Goal: Find contact information: Find contact information

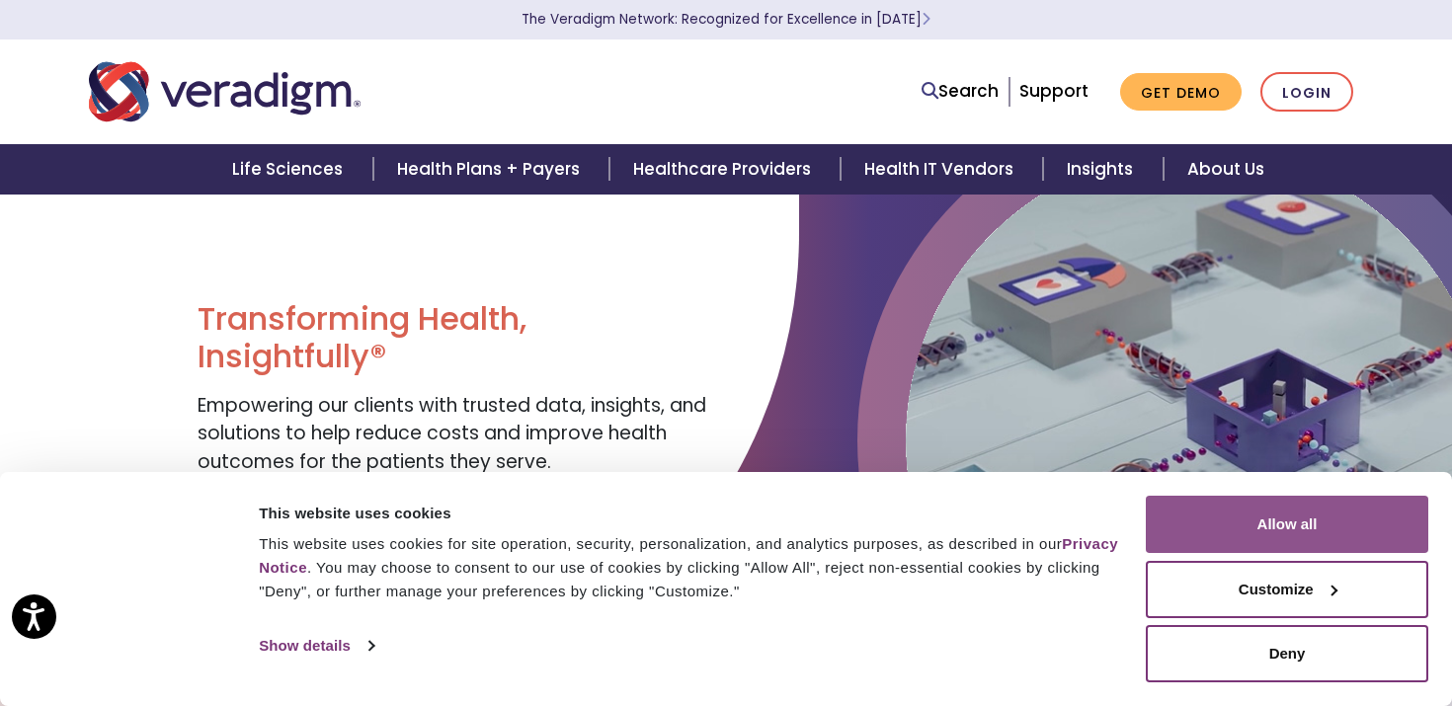
click at [1285, 523] on button "Allow all" at bounding box center [1287, 524] width 282 height 57
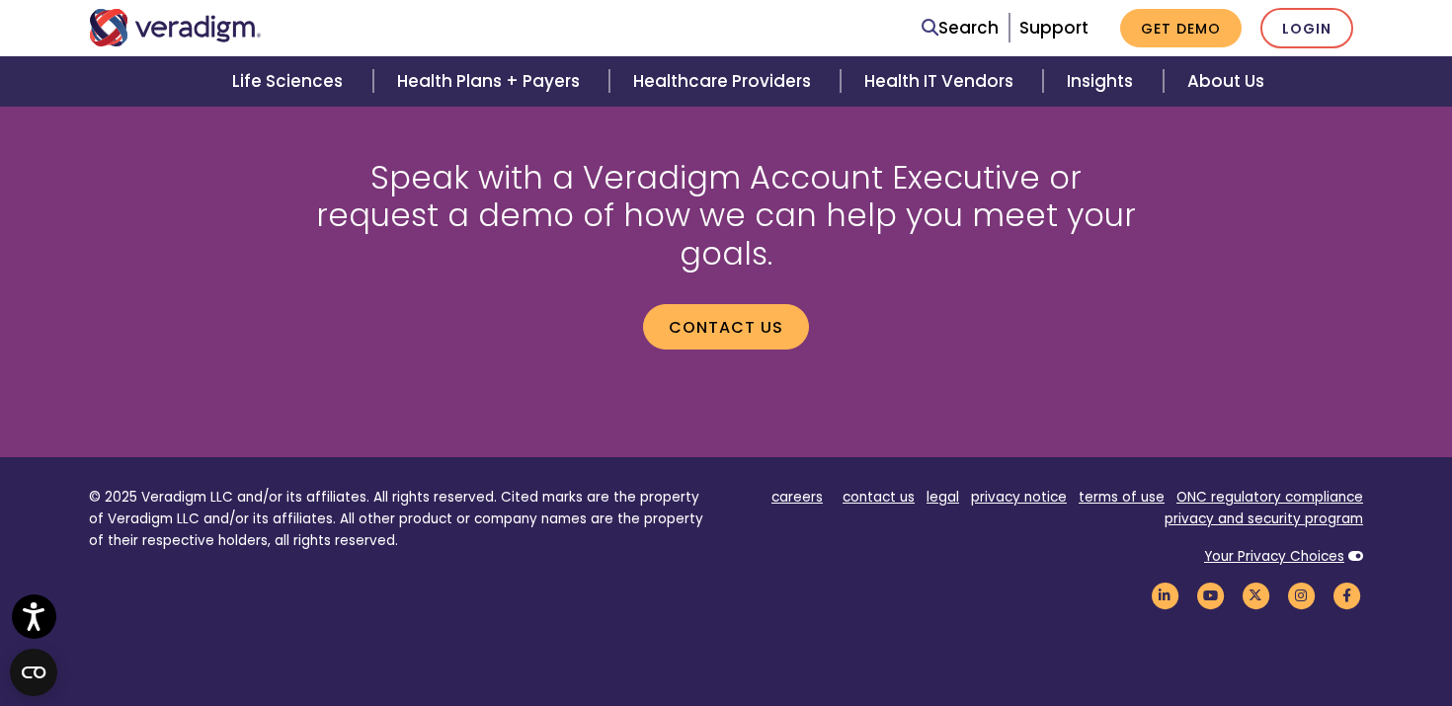
scroll to position [2821, 0]
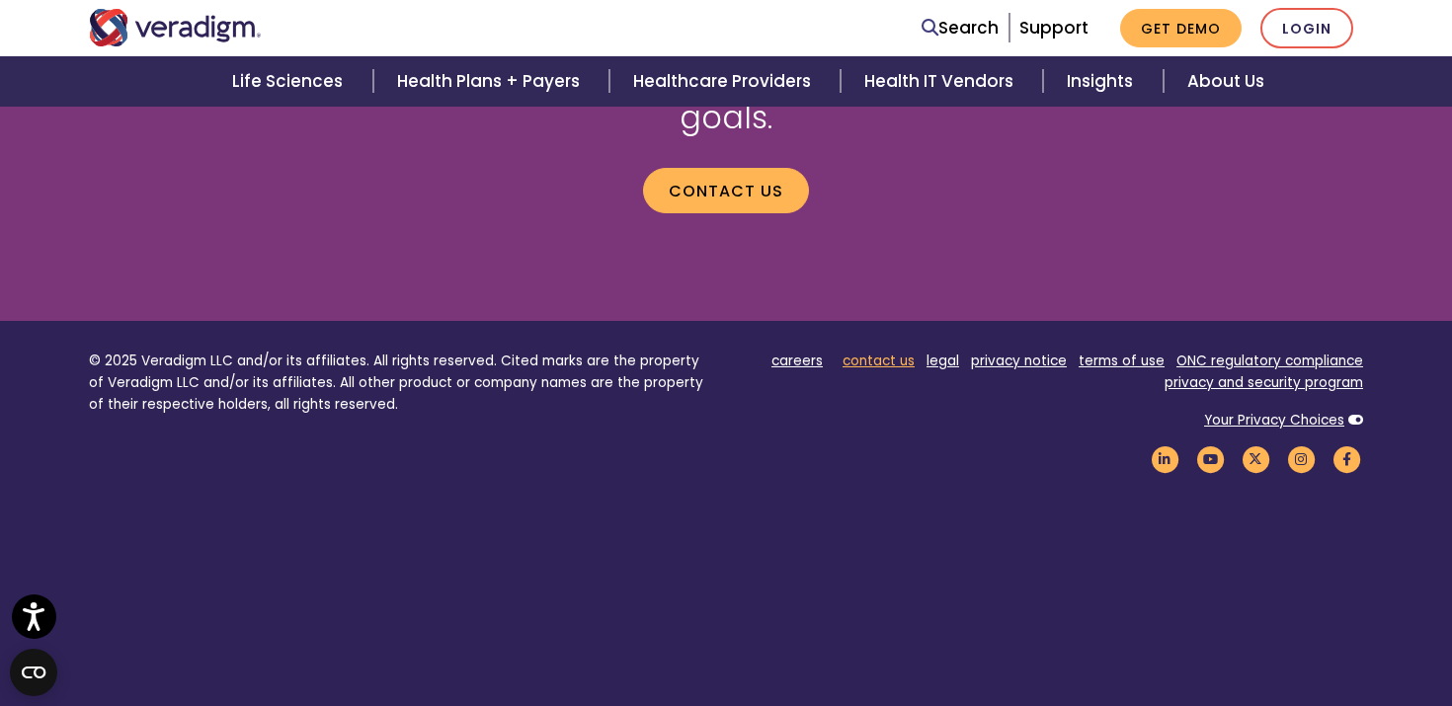
click at [875, 352] on link "contact us" at bounding box center [878, 361] width 72 height 19
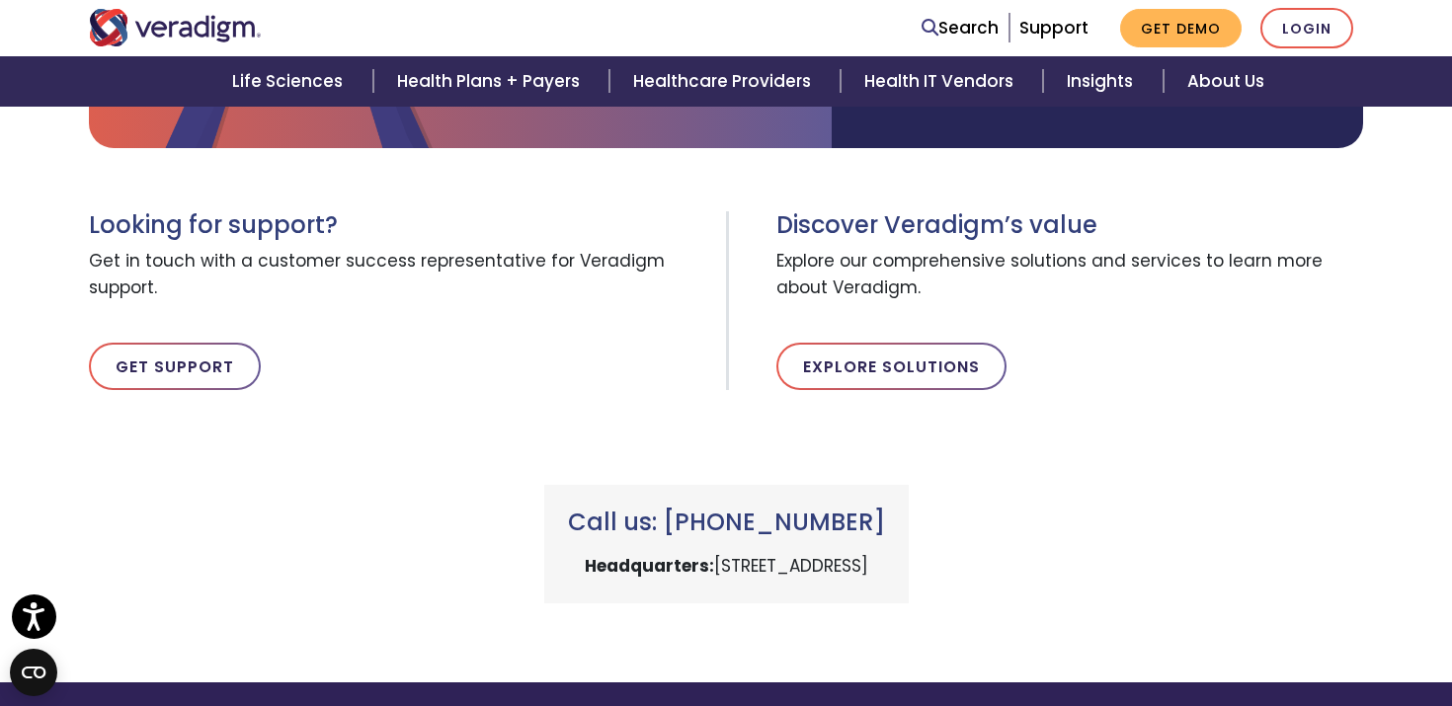
scroll to position [601, 0]
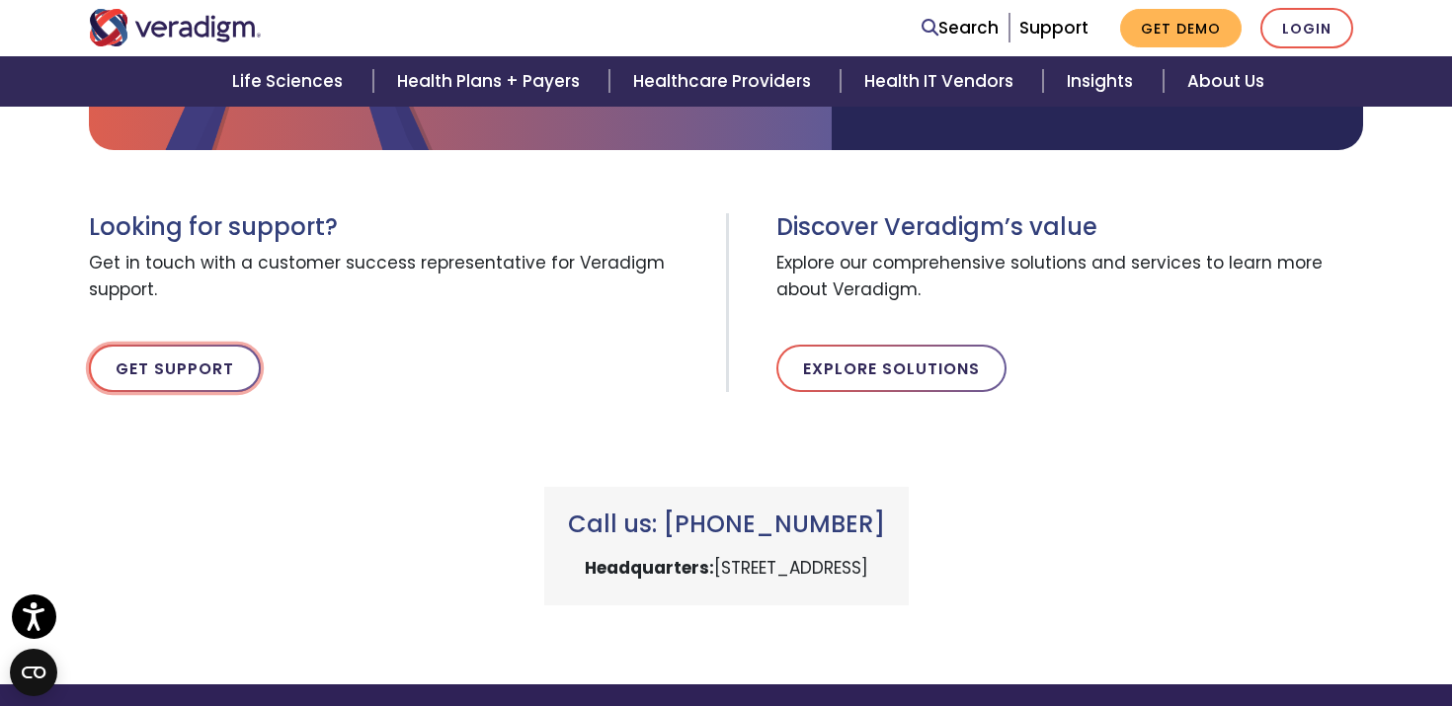
click at [203, 377] on link "Get Support" at bounding box center [175, 368] width 172 height 47
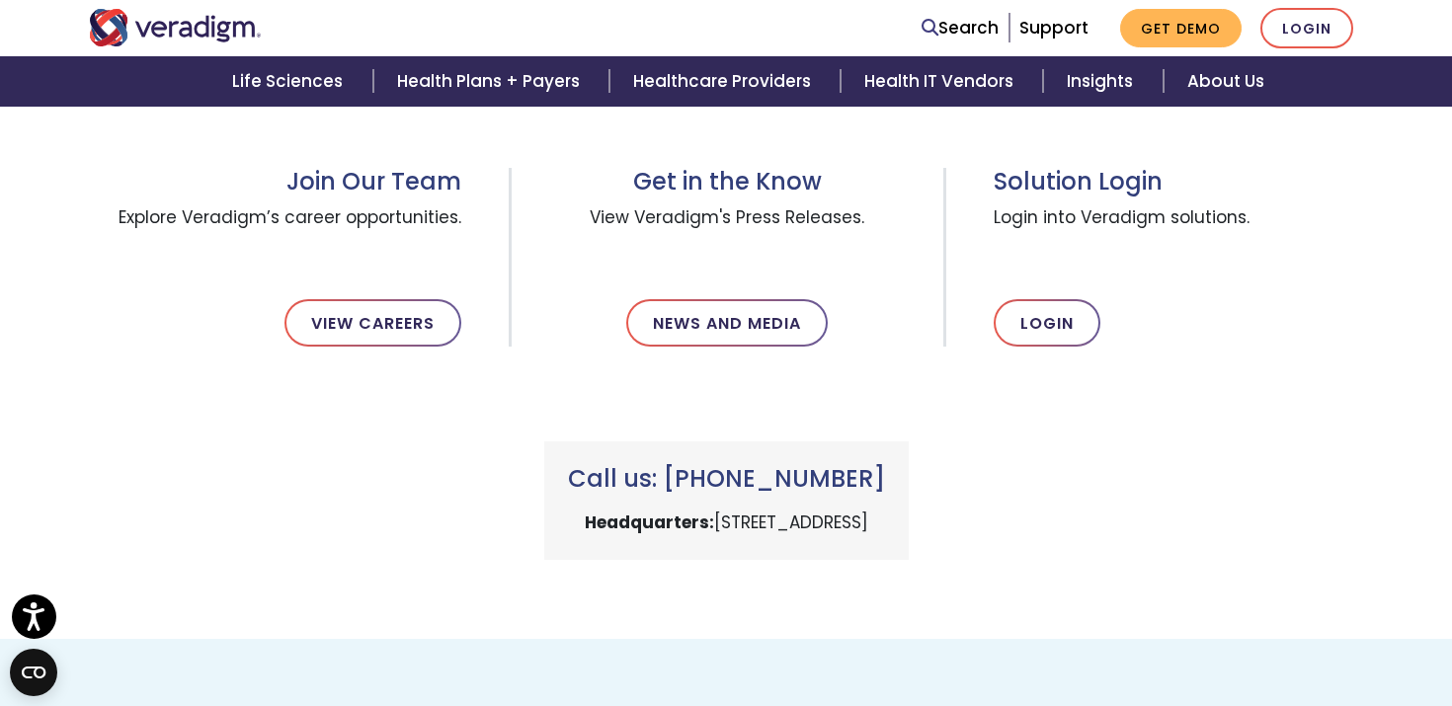
scroll to position [674, 0]
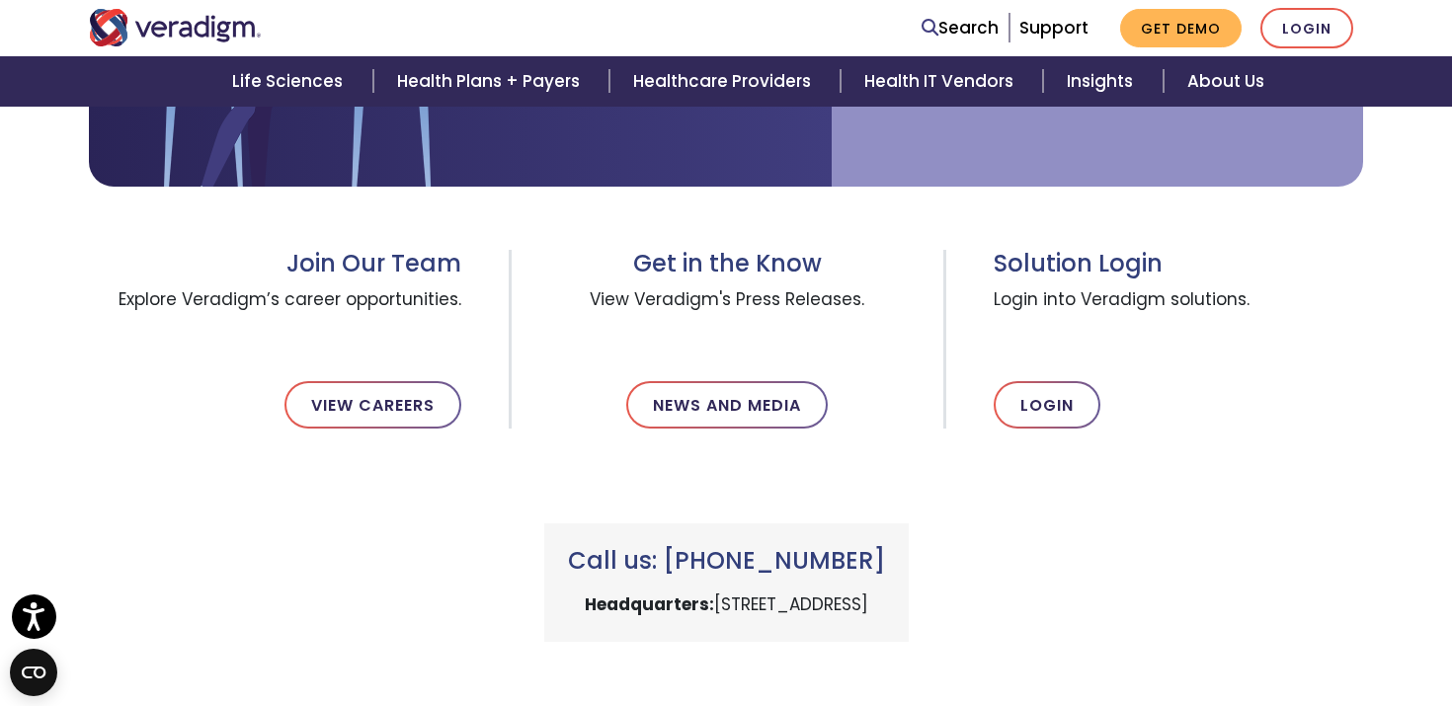
scroll to position [591, 0]
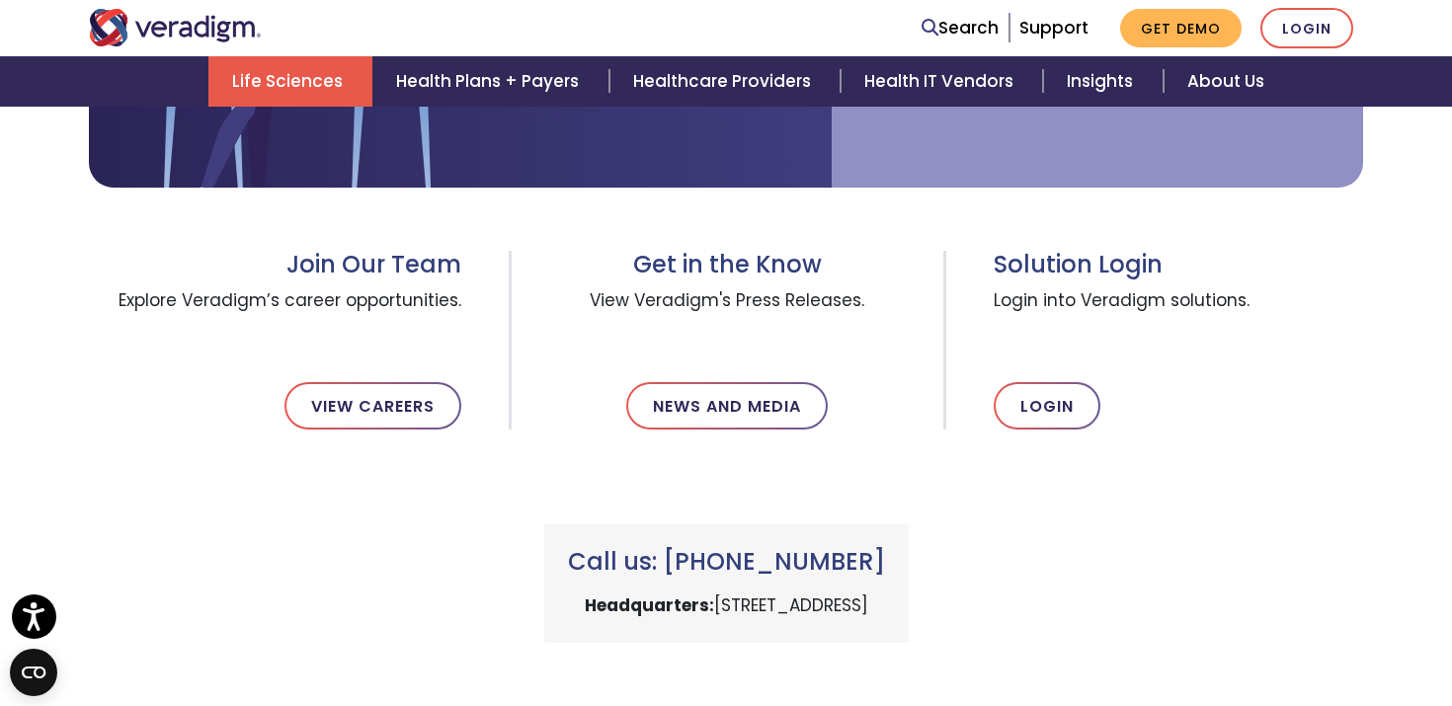
click at [256, 80] on link "Life Sciences" at bounding box center [290, 81] width 164 height 50
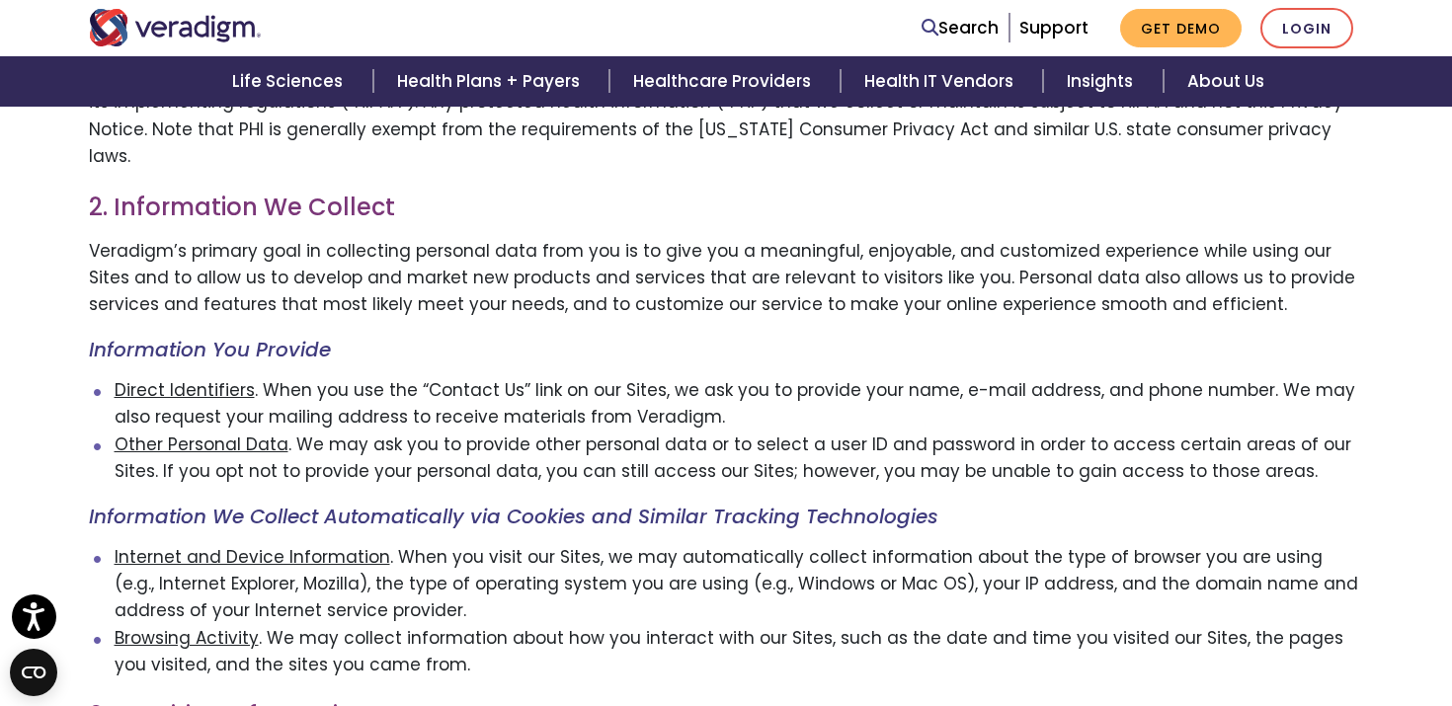
scroll to position [514, 0]
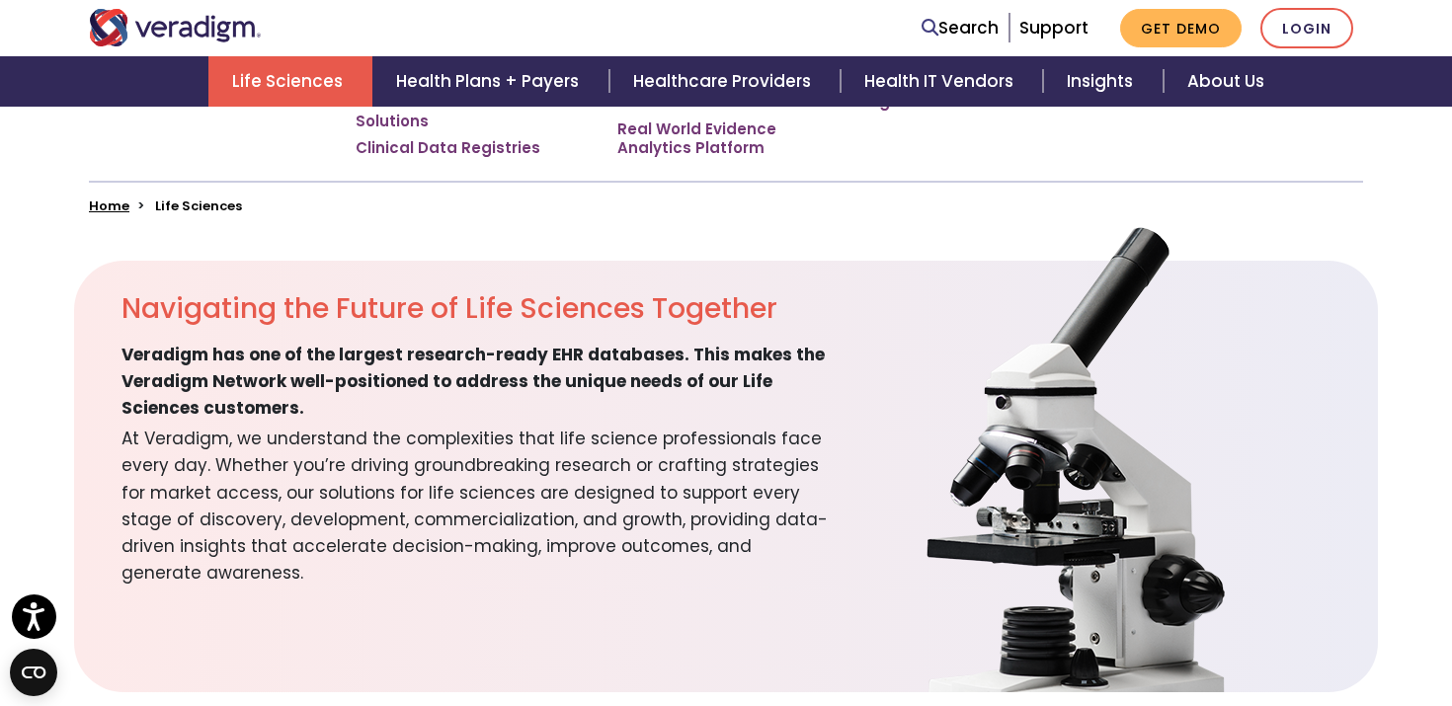
scroll to position [473, 0]
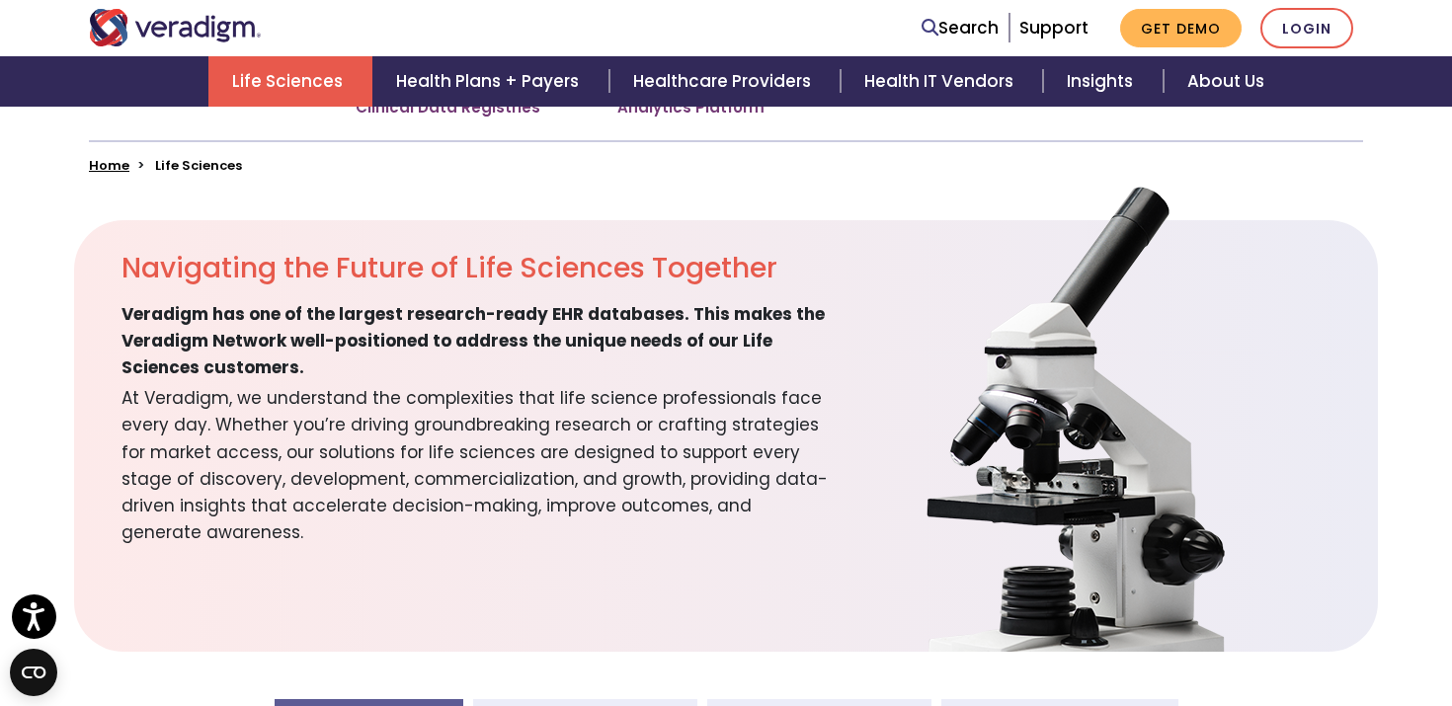
click at [941, 195] on img at bounding box center [1047, 416] width 494 height 471
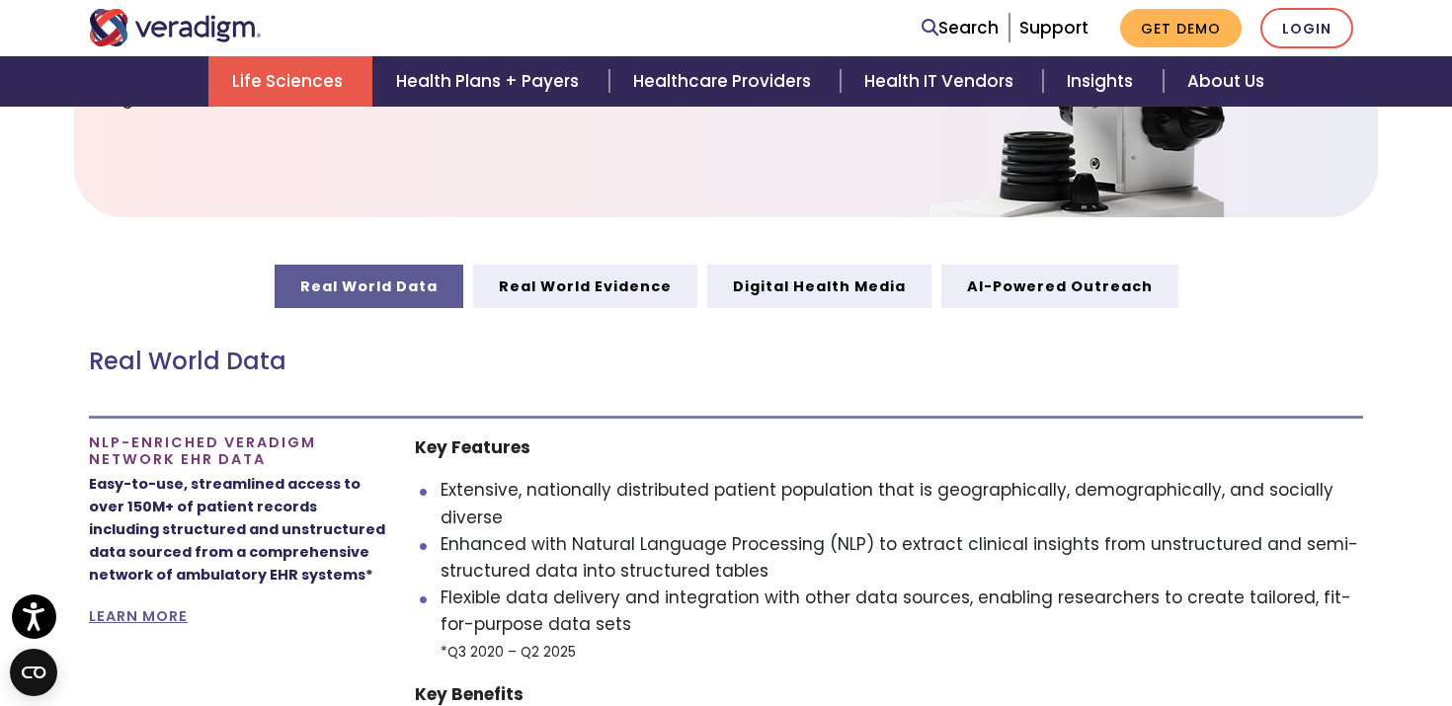
scroll to position [909, 0]
click at [773, 32] on div "Search Support Get Demo Login" at bounding box center [997, 28] width 760 height 40
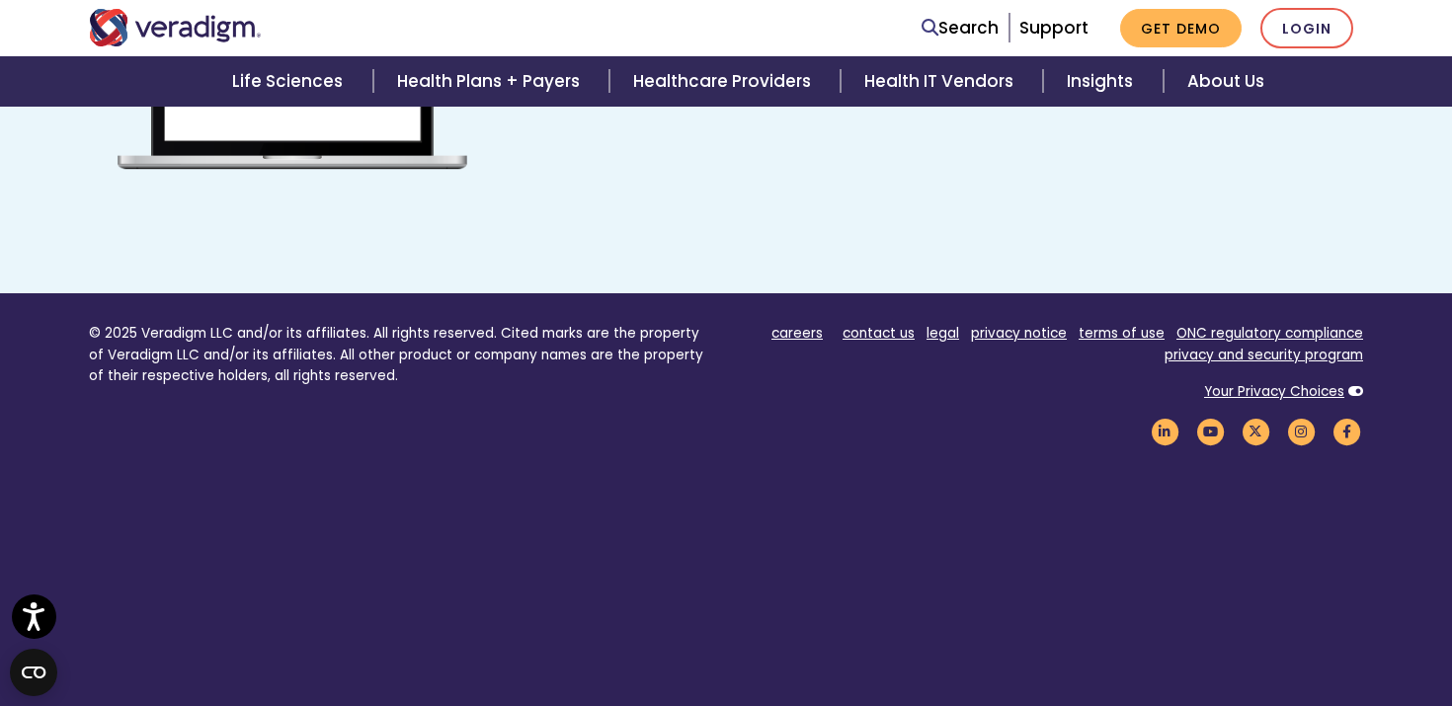
scroll to position [1478, 0]
